Goal: Task Accomplishment & Management: Manage account settings

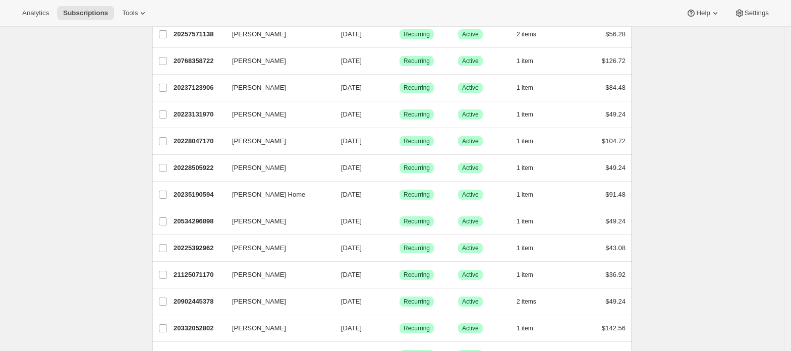
scroll to position [134, 0]
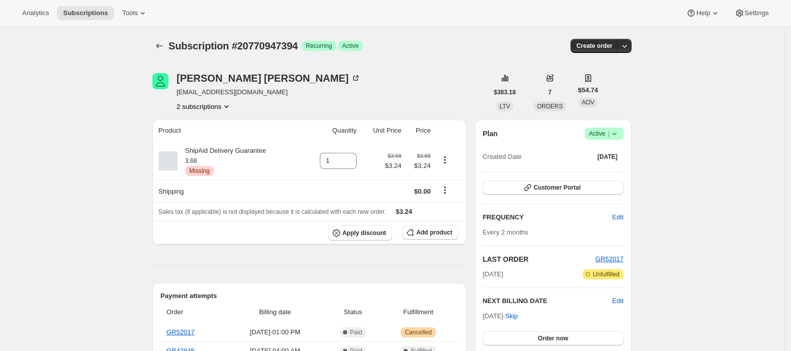
click at [214, 105] on button "2 subscriptions" at bounding box center [204, 106] width 55 height 10
click at [214, 138] on span "20770980162" at bounding box center [208, 143] width 70 height 10
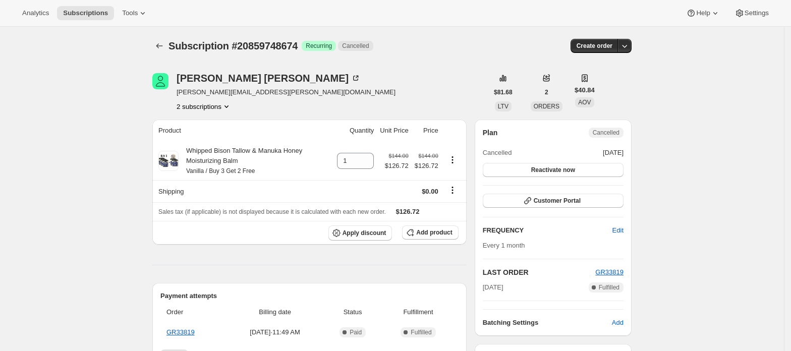
click at [216, 108] on button "2 subscriptions" at bounding box center [204, 106] width 55 height 10
click at [214, 121] on span "20859715906" at bounding box center [208, 126] width 70 height 10
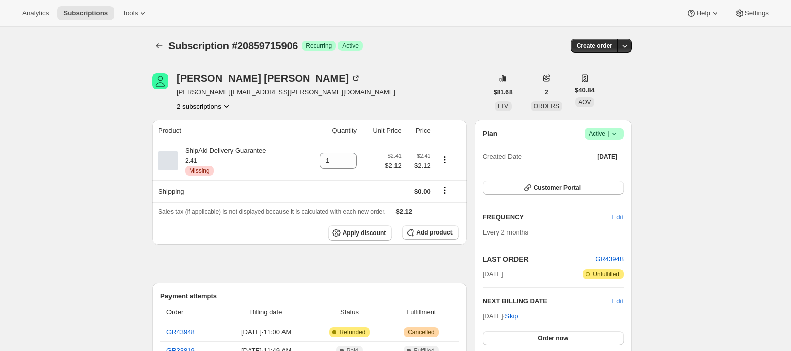
click at [606, 132] on span "Active |" at bounding box center [604, 134] width 31 height 10
click at [603, 166] on span "Cancel subscription" at bounding box center [608, 171] width 57 height 10
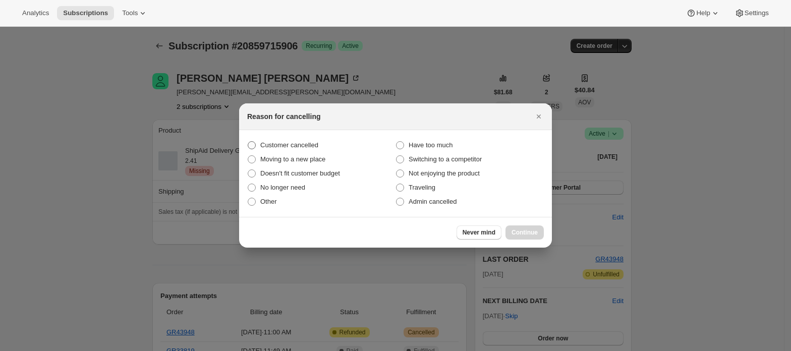
click at [277, 142] on span "Customer cancelled" at bounding box center [289, 145] width 58 height 8
click at [248, 142] on input "Customer cancelled" at bounding box center [248, 141] width 1 height 1
radio input "true"
click at [527, 235] on span "Continue" at bounding box center [525, 233] width 26 height 8
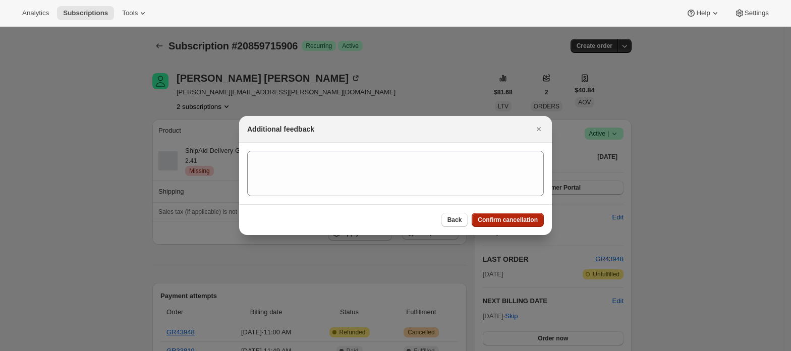
click at [521, 220] on span "Confirm cancellation" at bounding box center [508, 220] width 60 height 8
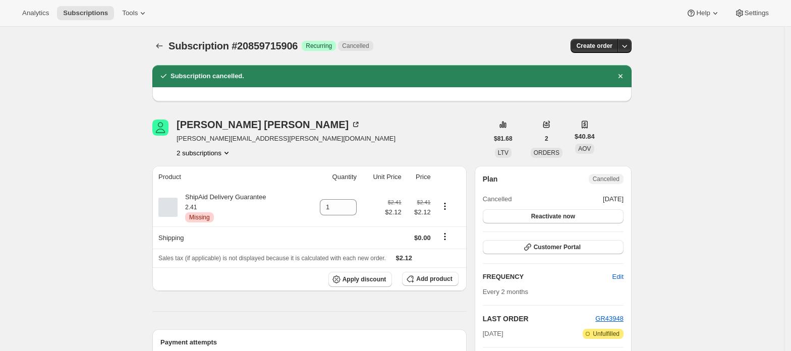
click at [212, 152] on button "2 subscriptions" at bounding box center [204, 153] width 55 height 10
click at [212, 193] on span "20859748674" at bounding box center [208, 189] width 70 height 10
